Goal: Check status: Check status

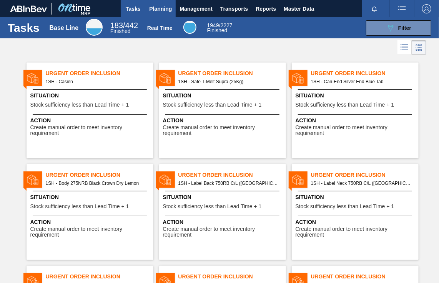
click at [164, 9] on span "Planning" at bounding box center [160, 8] width 23 height 9
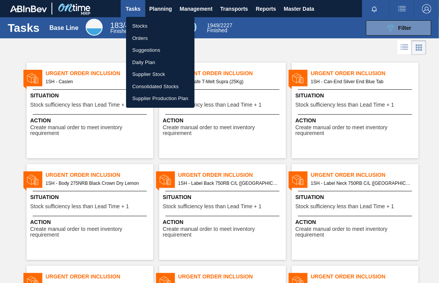
click at [147, 36] on li "Orders" at bounding box center [160, 38] width 68 height 12
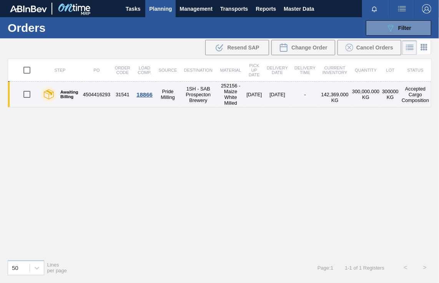
click at [147, 93] on div "18866" at bounding box center [145, 94] width 20 height 7
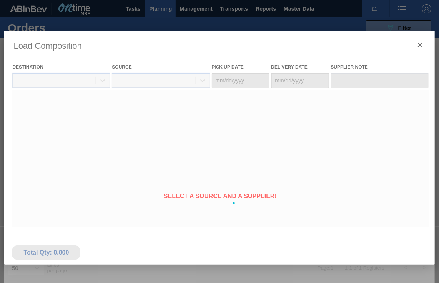
type Date "[DATE]"
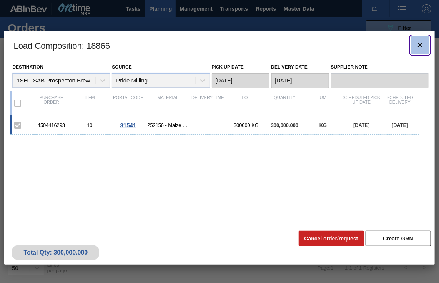
click at [419, 43] on icon "botão de ícone" at bounding box center [419, 44] width 9 height 9
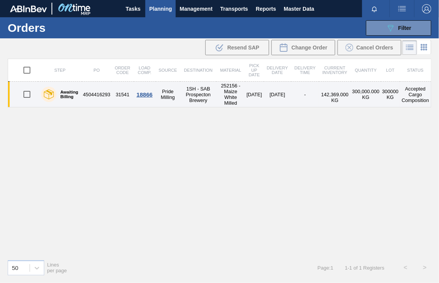
click at [83, 92] on td "4504416293" at bounding box center [97, 95] width 30 height 26
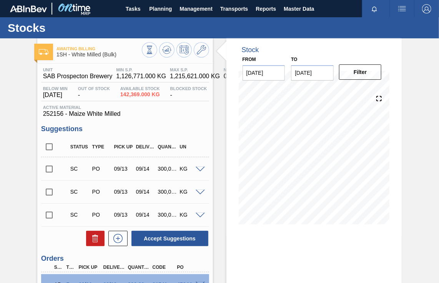
scroll to position [75, 0]
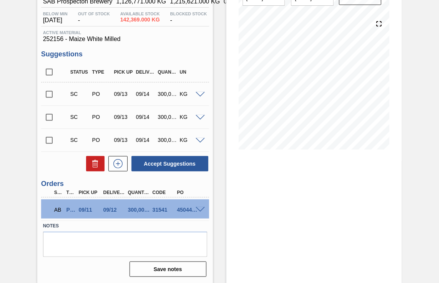
click at [199, 210] on span at bounding box center [199, 210] width 9 height 6
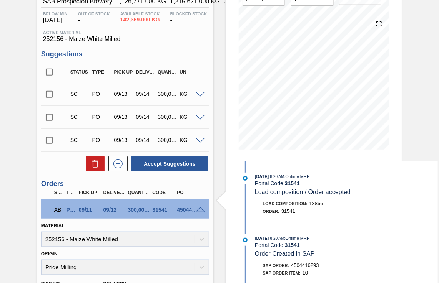
scroll to position [77, 0]
